Goal: Communication & Community: Answer question/provide support

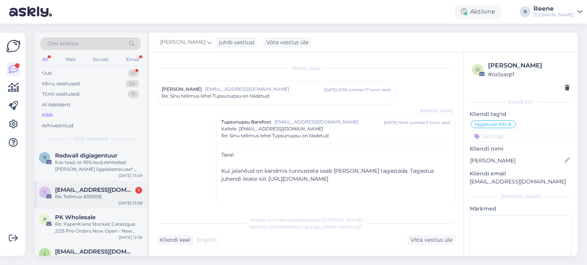
scroll to position [53, 0]
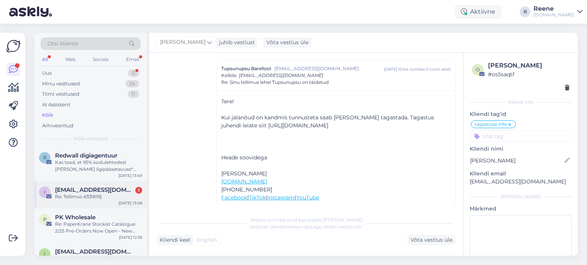
click at [85, 189] on span "[EMAIL_ADDRESS][DOMAIN_NAME]" at bounding box center [94, 190] width 79 height 7
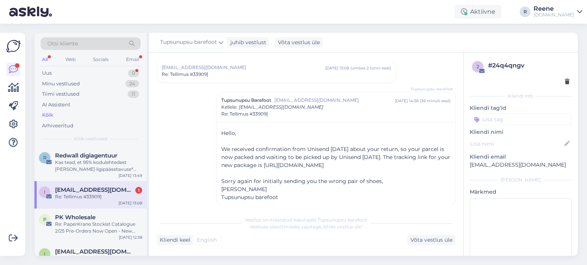
scroll to position [174, 0]
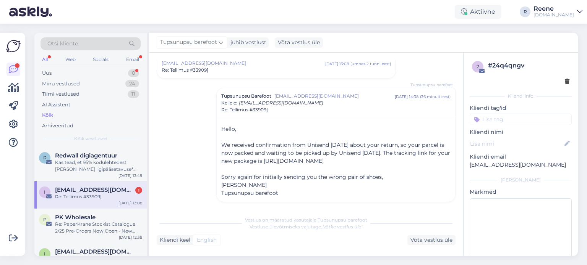
click at [45, 64] on div "All" at bounding box center [44, 60] width 9 height 10
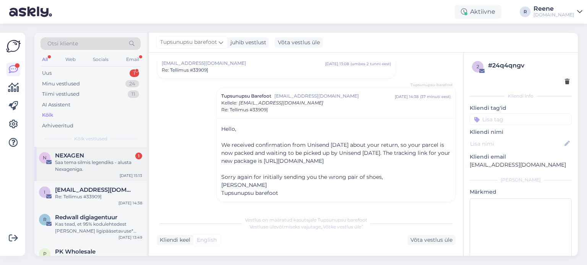
click at [87, 154] on div "NEXAGEN 1" at bounding box center [98, 155] width 87 height 7
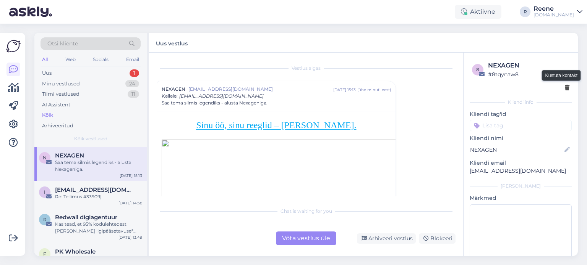
click at [565, 90] on icon at bounding box center [567, 88] width 5 height 5
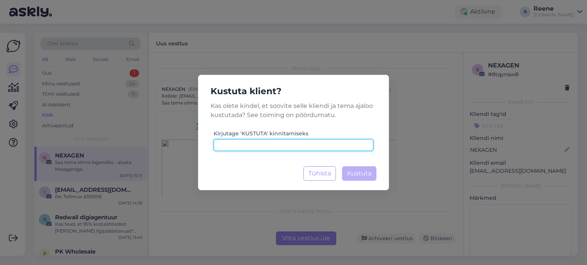
click at [347, 140] on input at bounding box center [294, 145] width 160 height 12
type input "kustuta"
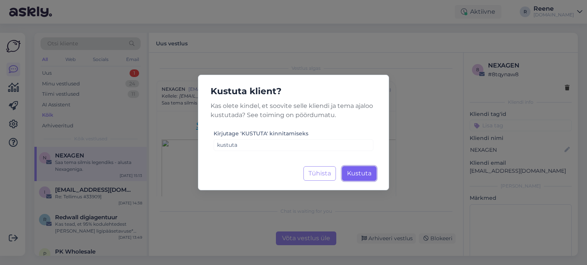
click at [358, 175] on span "Kustuta" at bounding box center [359, 173] width 24 height 7
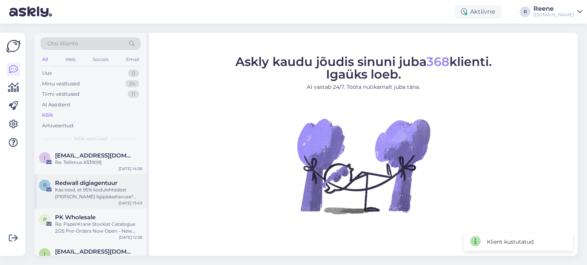
click at [86, 196] on div "Kas tead, et 95% kodulehtedest [PERSON_NAME] ligipääsetavuse* nõuetele – kas Si…" at bounding box center [98, 194] width 87 height 14
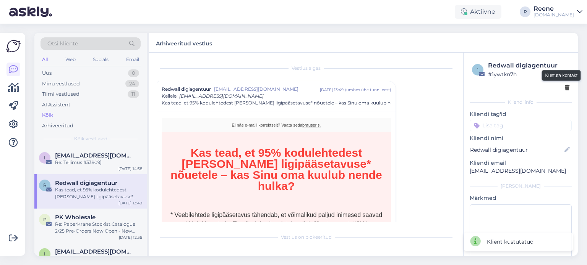
click at [565, 89] on icon at bounding box center [567, 88] width 5 height 5
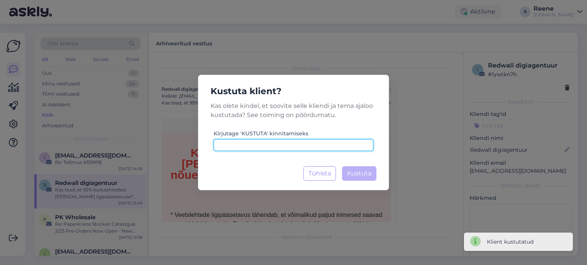
click at [272, 148] on input at bounding box center [294, 145] width 160 height 12
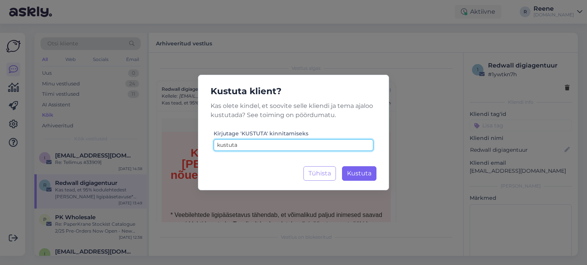
type input "kustuta"
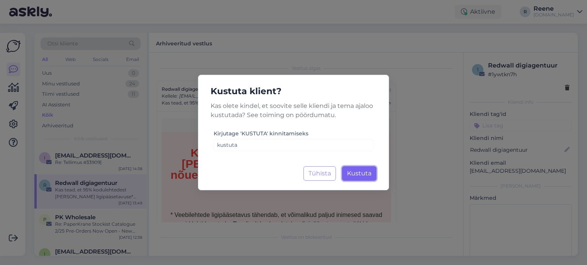
click at [364, 175] on span "Kustuta" at bounding box center [359, 173] width 24 height 7
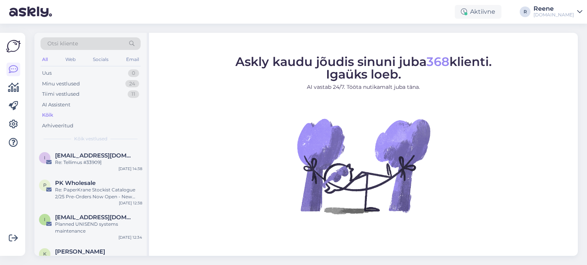
click at [91, 42] on div "Otsi kliente" at bounding box center [90, 43] width 100 height 13
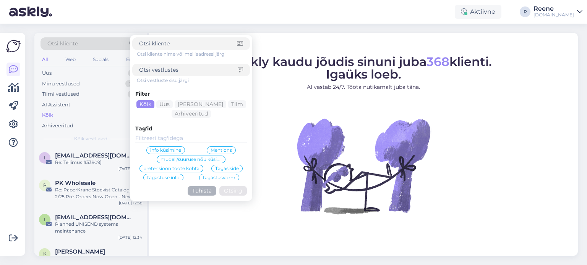
type input "[EMAIL_ADDRESS][DOMAIN_NAME]"
click button "Otsing" at bounding box center [233, 191] width 28 height 10
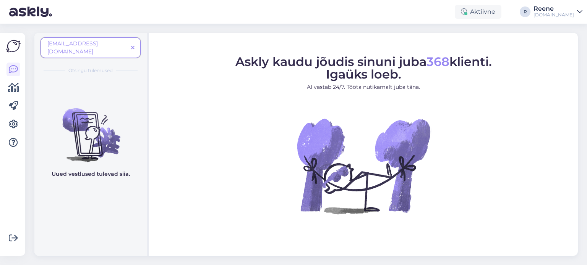
click at [134, 44] on span at bounding box center [133, 48] width 10 height 8
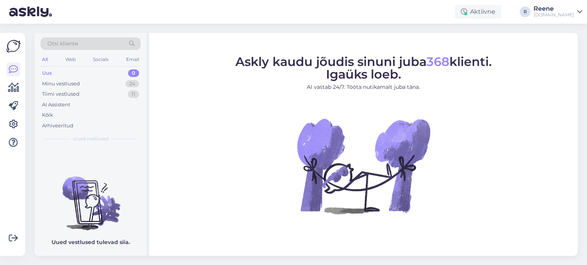
click at [94, 45] on div "Otsi kliente" at bounding box center [90, 43] width 100 height 13
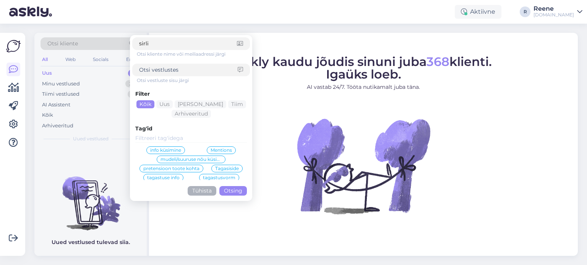
type input "sirli"
click at [237, 189] on button "Otsing" at bounding box center [233, 191] width 28 height 10
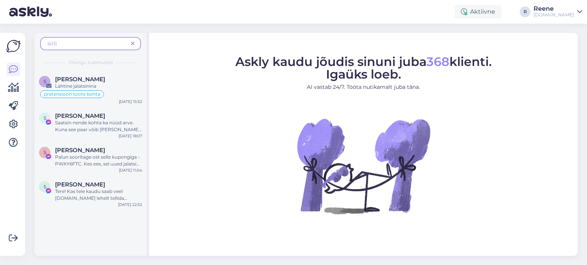
drag, startPoint x: 91, startPoint y: 43, endPoint x: 20, endPoint y: 43, distance: 70.3
click at [20, 43] on div "Võimalused Veendu, et Askly loob sulle väärtust. Sulge Ühenda FB ja IG sõnumid …" at bounding box center [293, 145] width 587 height 242
click at [65, 45] on span "sirli" at bounding box center [87, 44] width 81 height 8
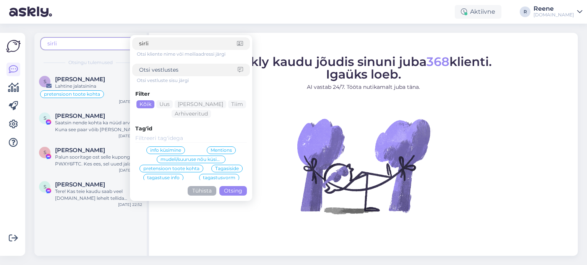
click at [65, 45] on span "sirli" at bounding box center [87, 44] width 81 height 8
click at [197, 43] on input "sirli" at bounding box center [188, 44] width 98 height 8
type input "s"
type input "kaldjärv"
click button "Otsing" at bounding box center [233, 191] width 28 height 10
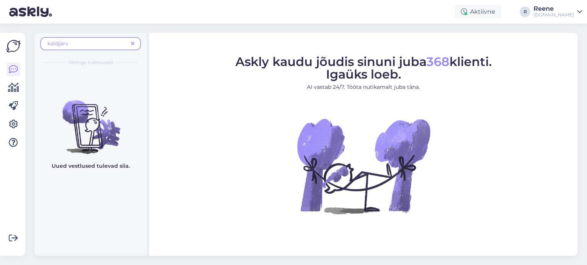
click at [136, 44] on span at bounding box center [133, 44] width 10 height 8
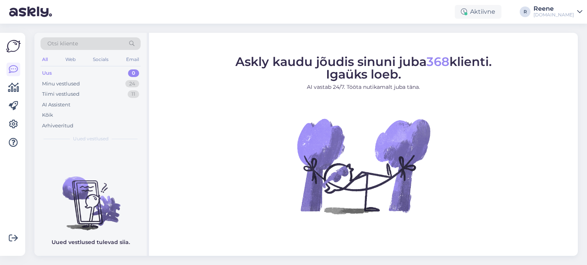
click at [92, 45] on div "Otsi kliente" at bounding box center [90, 43] width 100 height 13
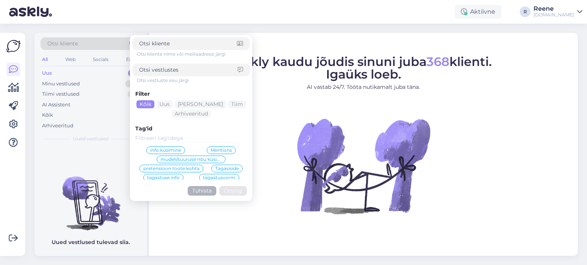
type input "33771"
click button "Otsing" at bounding box center [233, 191] width 28 height 10
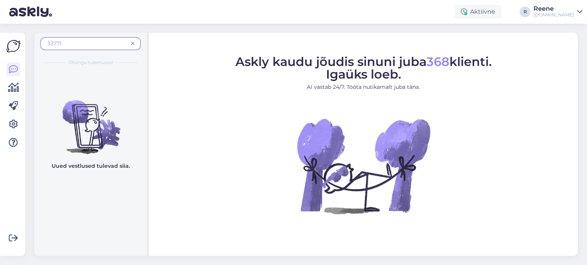
click at [131, 44] on icon at bounding box center [132, 43] width 3 height 5
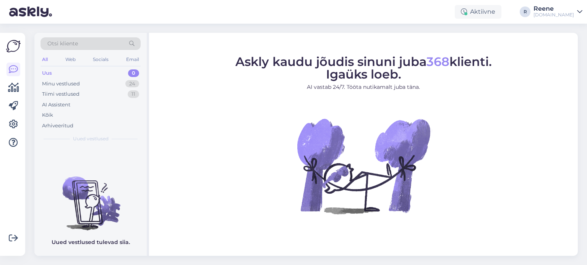
click at [78, 41] on div "Otsi kliente" at bounding box center [90, 43] width 100 height 13
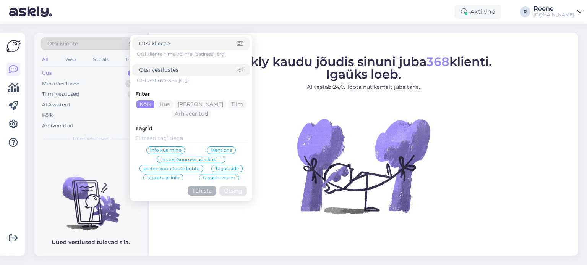
type input "[EMAIL_ADDRESS][DOMAIN_NAME]"
click button "Otsing" at bounding box center [233, 191] width 28 height 10
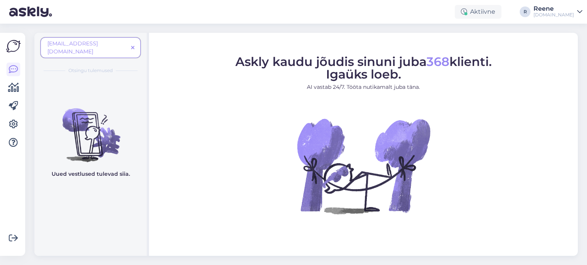
click at [131, 45] on icon at bounding box center [132, 47] width 3 height 5
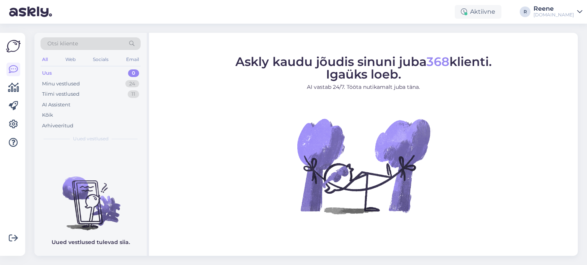
click at [88, 47] on div "Otsi kliente" at bounding box center [90, 43] width 100 height 13
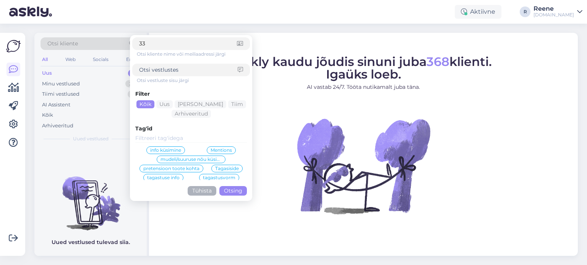
type input "3"
click at [173, 70] on input at bounding box center [188, 70] width 99 height 8
paste input "33759"
type input "33759"
click at [238, 192] on button "Otsing" at bounding box center [233, 191] width 28 height 10
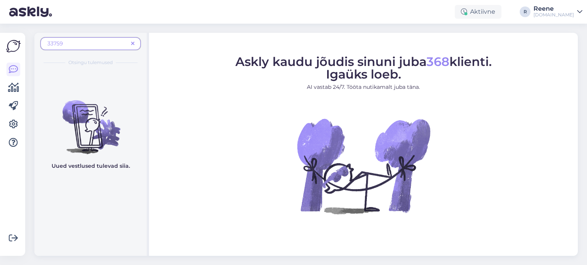
click at [134, 44] on icon at bounding box center [132, 43] width 3 height 5
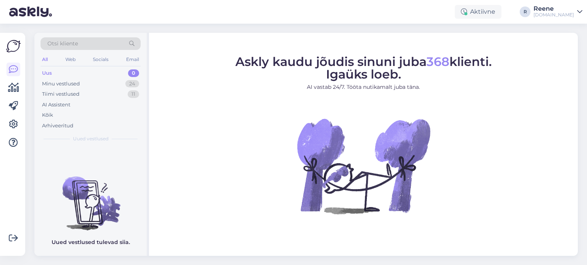
click at [68, 44] on span "Otsi kliente" at bounding box center [62, 44] width 31 height 8
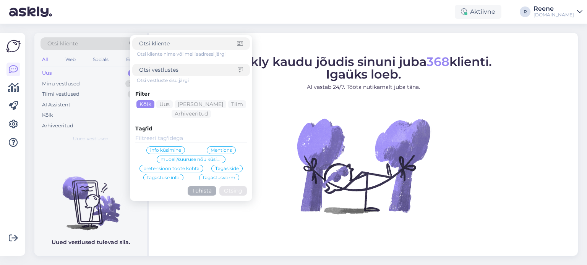
click at [192, 67] on input at bounding box center [188, 70] width 99 height 8
type input "[PERSON_NAME]"
click at [238, 186] on button "Otsing" at bounding box center [233, 191] width 28 height 10
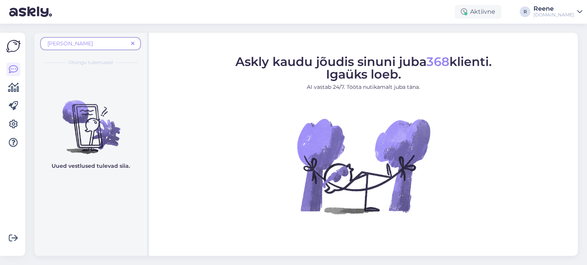
click at [135, 44] on span at bounding box center [133, 44] width 10 height 8
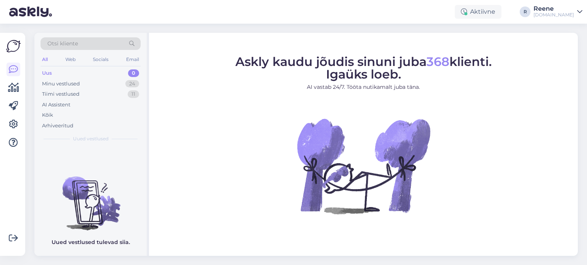
click at [64, 43] on span "Otsi kliente" at bounding box center [62, 44] width 31 height 8
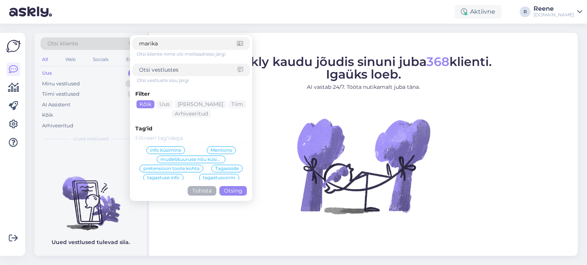
type input "marika"
click at [235, 191] on button "Otsing" at bounding box center [233, 191] width 28 height 10
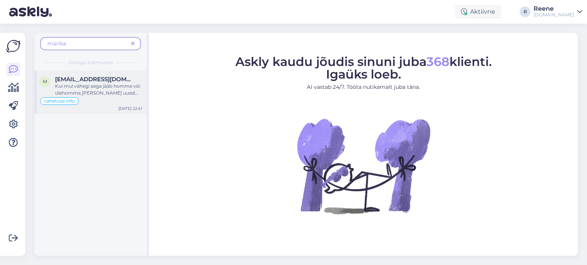
click at [93, 94] on div "Kui mul vähegi aega jääb homme või ülehomme,[PERSON_NAME] uued saapad ära ja ne…" at bounding box center [98, 90] width 87 height 14
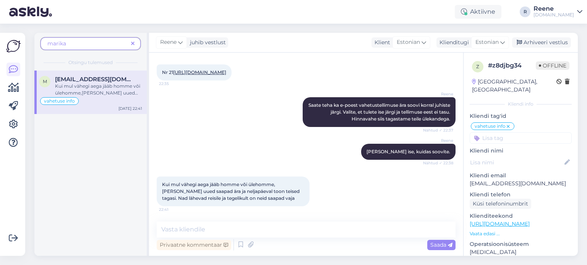
scroll to position [730, 0]
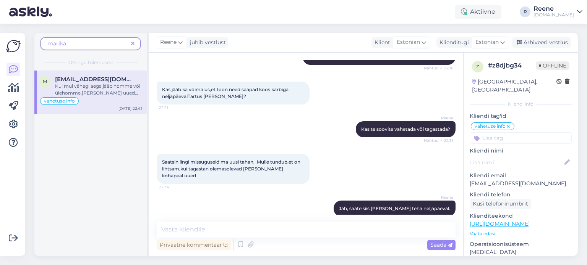
click at [132, 45] on icon at bounding box center [132, 43] width 3 height 5
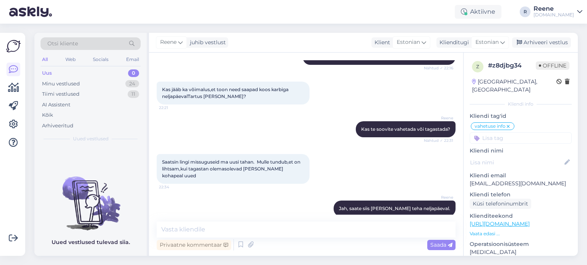
click at [90, 46] on div "Otsi kliente" at bounding box center [90, 43] width 100 height 13
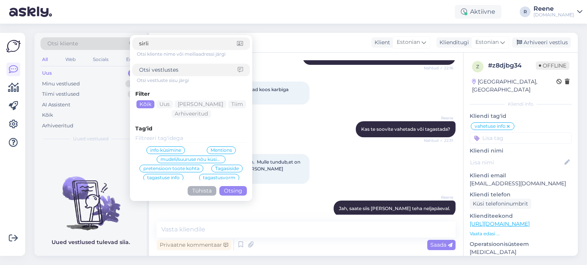
type input "sirli"
click at [233, 188] on button "Otsing" at bounding box center [233, 191] width 28 height 10
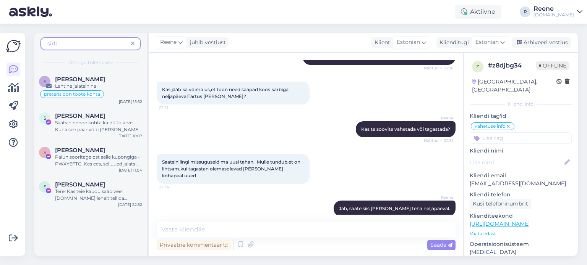
click at [135, 42] on span at bounding box center [133, 44] width 10 height 8
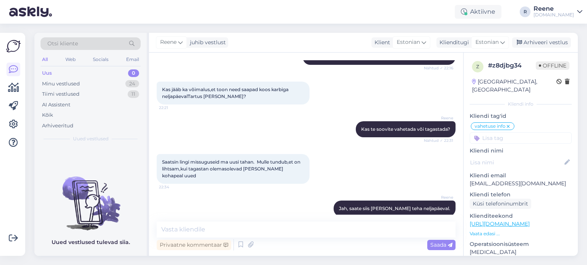
click at [95, 45] on div "Otsi kliente" at bounding box center [90, 43] width 100 height 13
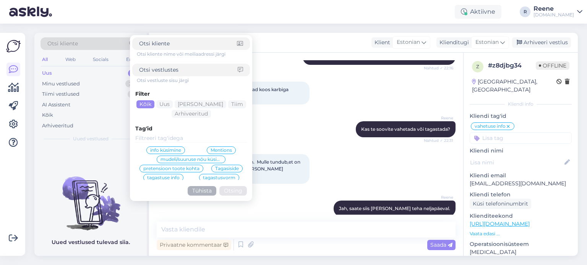
click at [184, 69] on input at bounding box center [188, 70] width 99 height 8
paste input "[EMAIL_ADDRESS][DOMAIN_NAME]"
type input "[EMAIL_ADDRESS][DOMAIN_NAME]"
click at [233, 190] on button "Otsing" at bounding box center [233, 191] width 28 height 10
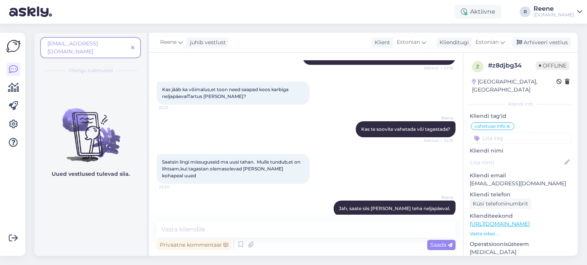
click at [131, 45] on icon at bounding box center [132, 47] width 3 height 5
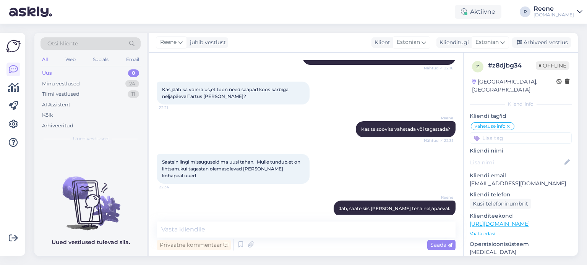
click at [110, 44] on div "Otsi kliente" at bounding box center [90, 43] width 100 height 13
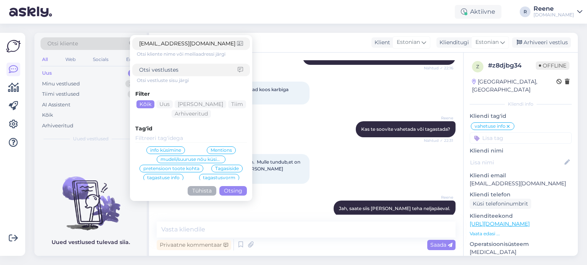
type input "[EMAIL_ADDRESS][DOMAIN_NAME]"
click at [138, 45] on div "[EMAIL_ADDRESS][DOMAIN_NAME]" at bounding box center [191, 43] width 118 height 13
click at [139, 45] on input "[EMAIL_ADDRESS][DOMAIN_NAME]" at bounding box center [188, 44] width 98 height 8
click at [239, 193] on button "Otsing" at bounding box center [233, 191] width 28 height 10
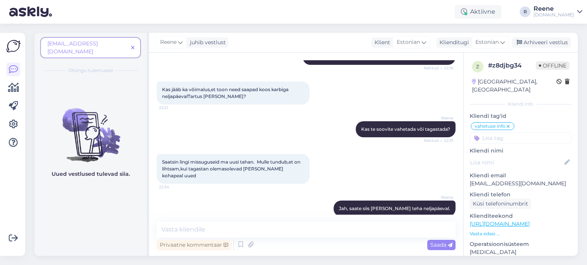
click at [134, 45] on icon at bounding box center [132, 47] width 3 height 5
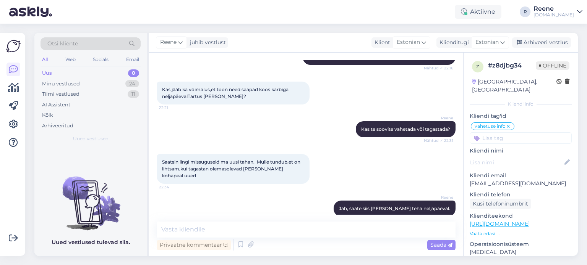
click at [46, 57] on div "All" at bounding box center [44, 60] width 9 height 10
click at [50, 114] on div "Kõik" at bounding box center [47, 116] width 11 height 8
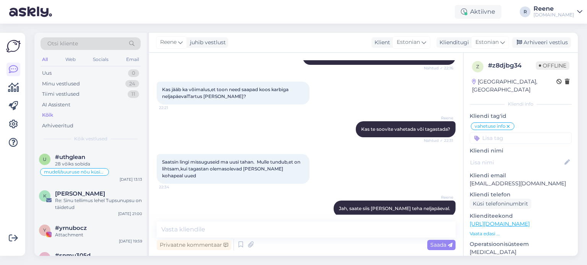
scroll to position [458, 0]
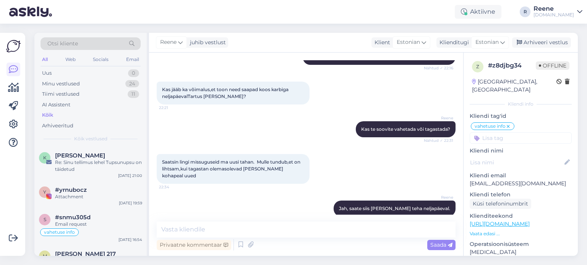
click at [98, 43] on div "Otsi kliente" at bounding box center [90, 43] width 100 height 13
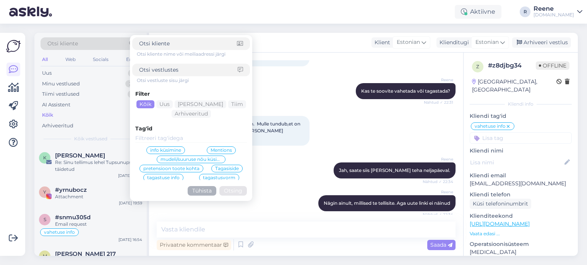
scroll to position [29, 0]
click at [187, 160] on div "tehniline mure" at bounding box center [190, 159] width 41 height 8
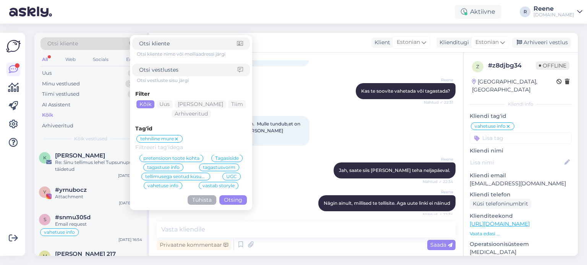
click at [235, 201] on button "Otsing" at bounding box center [233, 201] width 28 height 10
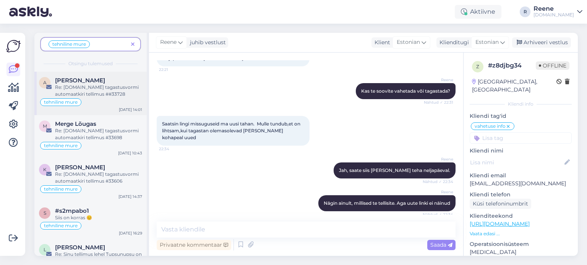
click at [83, 93] on div "Re: [DOMAIN_NAME] tagastusvormi automaatkiri tellimus ##33728" at bounding box center [98, 91] width 87 height 14
type textarea "vastatud"
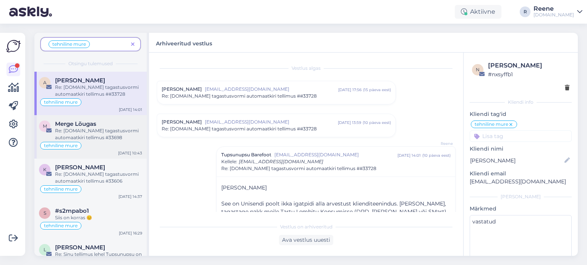
click at [85, 126] on span "Merge Lõugas" at bounding box center [75, 124] width 41 height 7
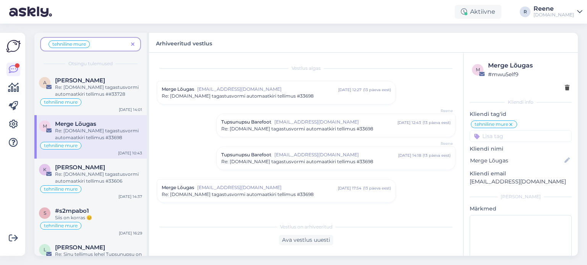
scroll to position [54, 0]
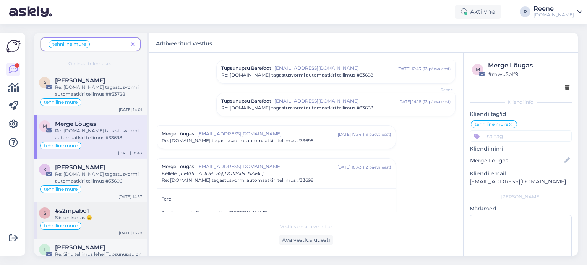
click at [98, 215] on div "Siis on korras 😊" at bounding box center [98, 218] width 87 height 7
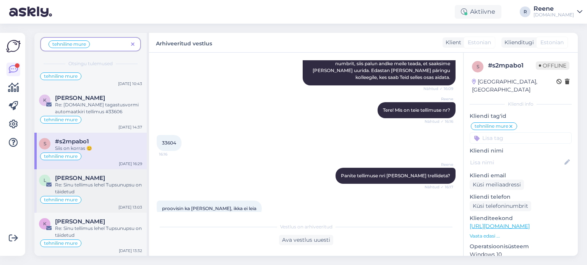
scroll to position [76, 0]
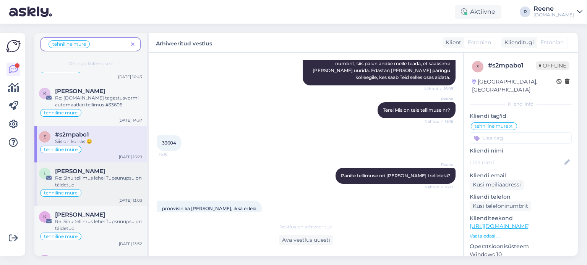
click at [93, 181] on div "Re: Sinu tellimus lehel Tupsunupsu on täidetud" at bounding box center [98, 182] width 87 height 14
type textarea "vastatud"
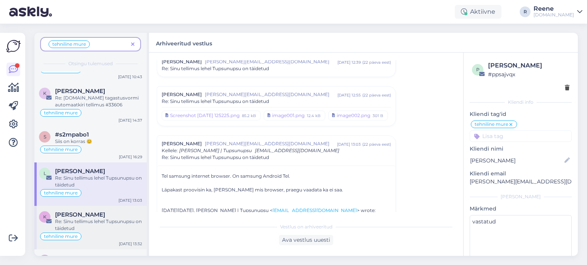
click at [95, 216] on span "[PERSON_NAME]" at bounding box center [80, 215] width 50 height 7
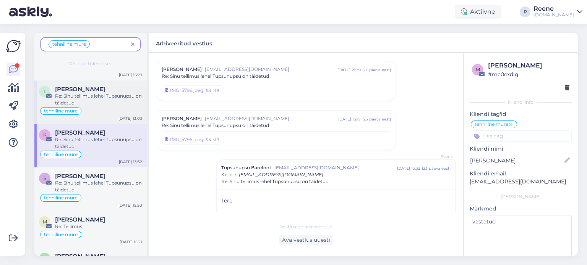
scroll to position [191, 0]
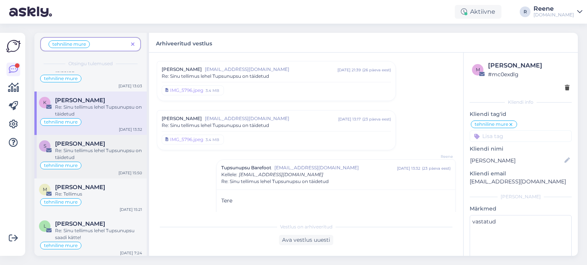
click at [95, 152] on div "Re: Sinu tellimus lehel Tupsunupsu on täidetud" at bounding box center [98, 154] width 87 height 14
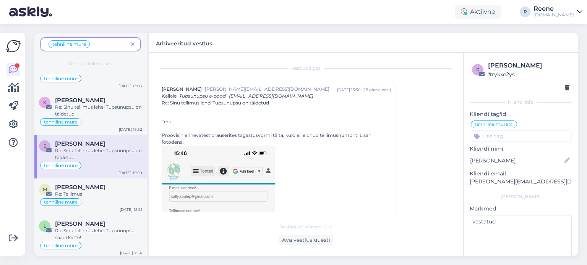
click at [131, 44] on icon at bounding box center [132, 44] width 3 height 5
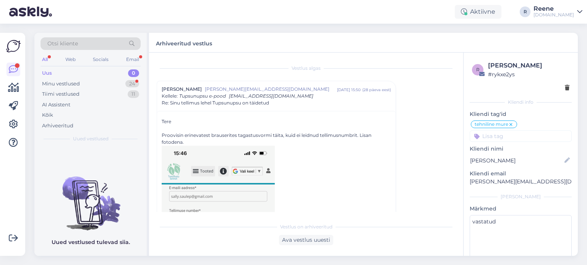
click at [49, 58] on div "All" at bounding box center [44, 60] width 9 height 10
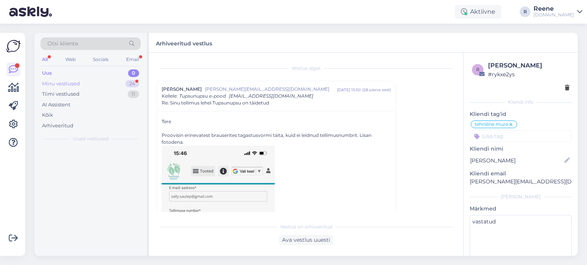
click at [60, 86] on div "Minu vestlused" at bounding box center [61, 84] width 38 height 8
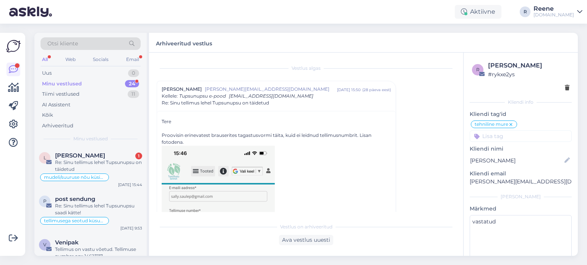
click at [47, 59] on div "All" at bounding box center [44, 60] width 9 height 10
click at [81, 157] on div "Liis [PERSON_NAME] 1" at bounding box center [98, 155] width 87 height 7
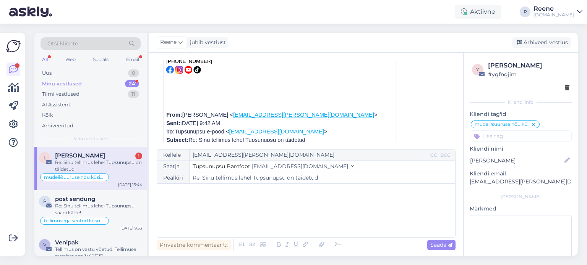
scroll to position [1688, 0]
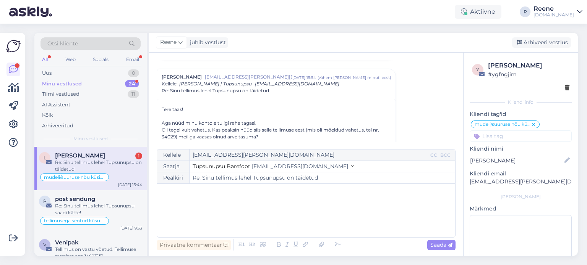
click at [95, 164] on div "Re: Sinu tellimus lehel Tupsunupsu on täidetud" at bounding box center [98, 166] width 87 height 14
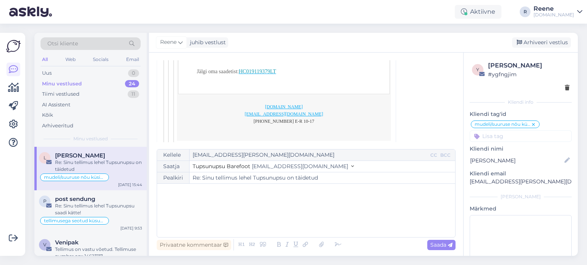
scroll to position [445, 0]
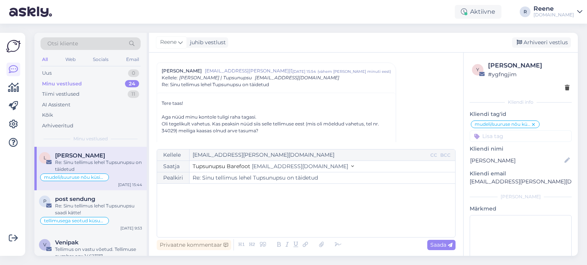
click at [191, 202] on div "﻿" at bounding box center [306, 211] width 290 height 46
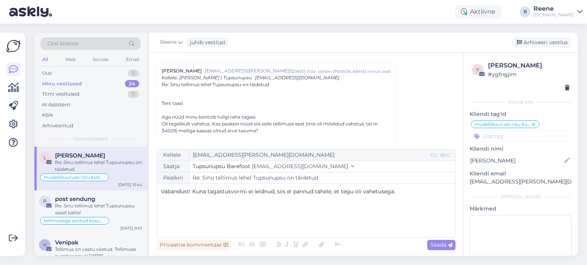
click at [272, 192] on span "Vabandust! Kuna tagastusvormi ei leidnud, siis ei pannud tähele, et tegu oli va…" at bounding box center [278, 191] width 234 height 7
click at [410, 189] on p "Vabandust! Kuna tagastusvormi ei olnud, siis ei pannud tähele, et tegu oli vahe…" at bounding box center [306, 192] width 290 height 8
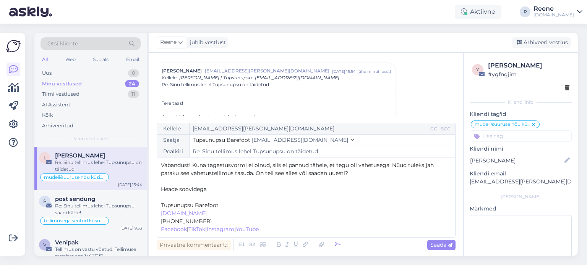
click at [334, 249] on icon at bounding box center [337, 245] width 11 height 11
click at [163, 198] on p "﻿" at bounding box center [306, 198] width 290 height 8
click at [434, 246] on span "Saada" at bounding box center [441, 245] width 22 height 7
type input "Re: Sinu tellimus lehel Tupsunupsu on täidetud"
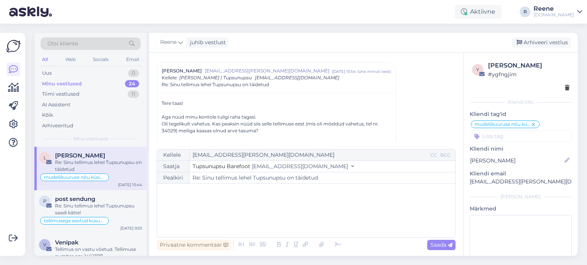
scroll to position [1782, 0]
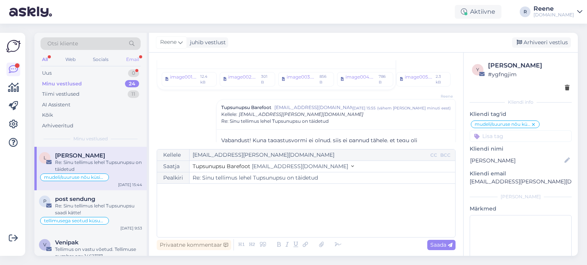
click at [133, 59] on div "Email" at bounding box center [133, 60] width 16 height 10
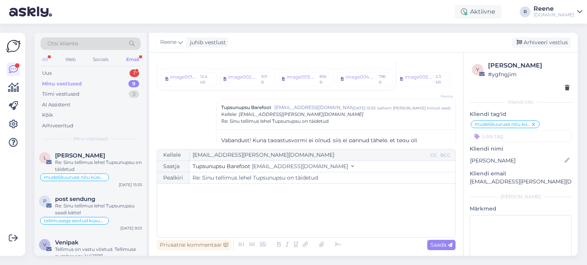
click at [46, 58] on div "All" at bounding box center [44, 60] width 9 height 10
click at [47, 75] on div "Uus" at bounding box center [47, 74] width 10 height 8
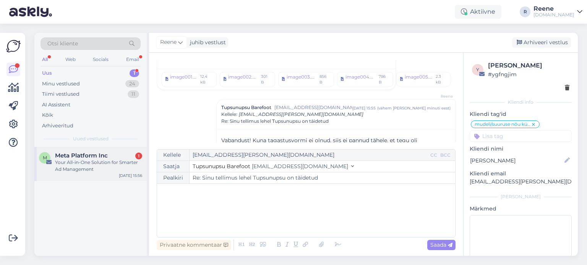
click at [87, 171] on div "Your All-in-One Solution for Smarter Ad Management" at bounding box center [98, 166] width 87 height 14
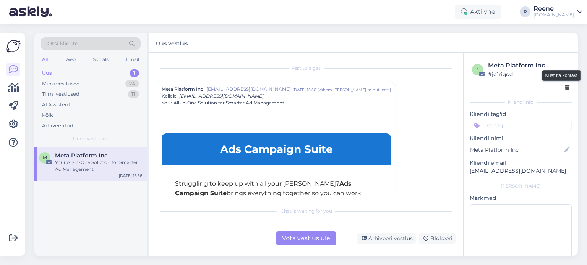
click at [565, 89] on icon at bounding box center [567, 88] width 5 height 5
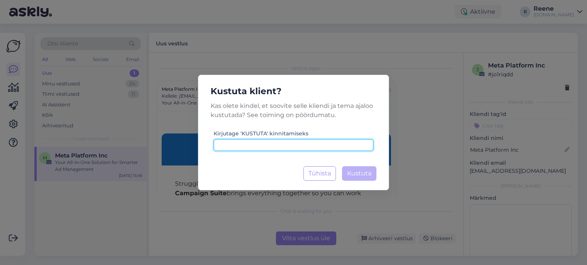
click at [318, 148] on input at bounding box center [294, 145] width 160 height 12
type input "kustuta"
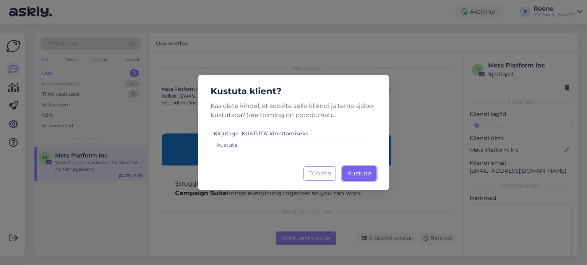
click at [364, 170] on button "Kustuta Laadimine..." at bounding box center [359, 174] width 34 height 15
